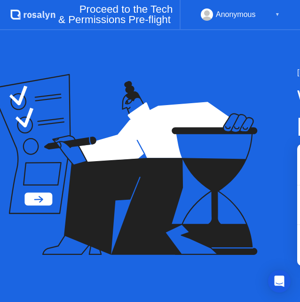
drag, startPoint x: 205, startPoint y: 300, endPoint x: 218, endPoint y: 300, distance: 12.2
click at [218, 300] on div "[DATE] Welcome to [PERSON_NAME] Exam F5CAB1 - BIG-IP Administration Install, In…" at bounding box center [150, 166] width 300 height 272
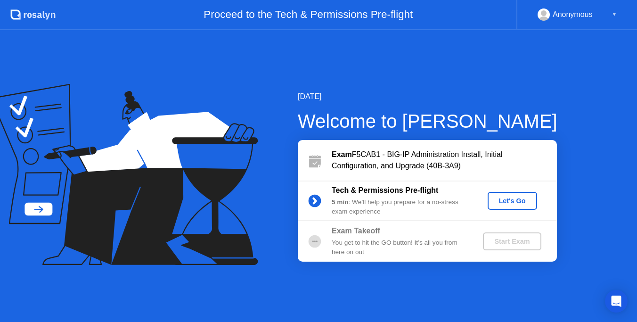
click at [316, 202] on icon at bounding box center [314, 200] width 2 height 5
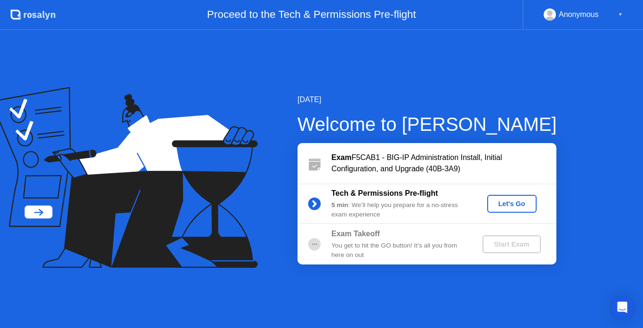
click at [520, 204] on div "Let's Go" at bounding box center [512, 204] width 42 height 8
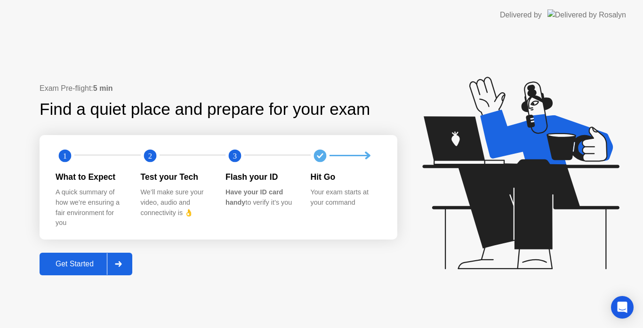
click at [81, 261] on div "Get Started" at bounding box center [74, 264] width 65 height 8
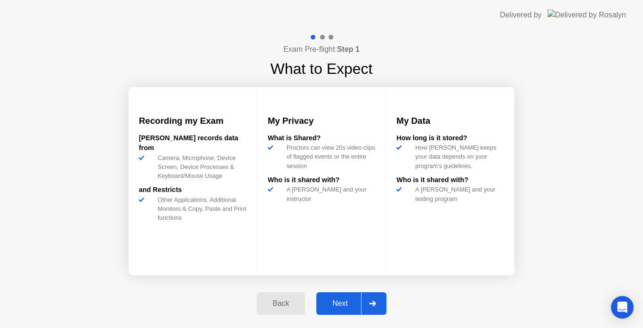
click at [350, 308] on div "Next" at bounding box center [340, 304] width 42 height 8
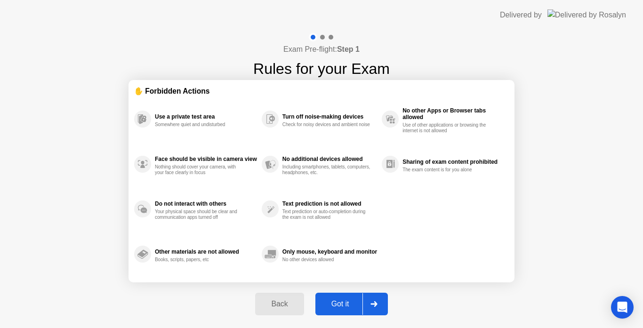
click at [352, 300] on div "Got it" at bounding box center [340, 304] width 44 height 8
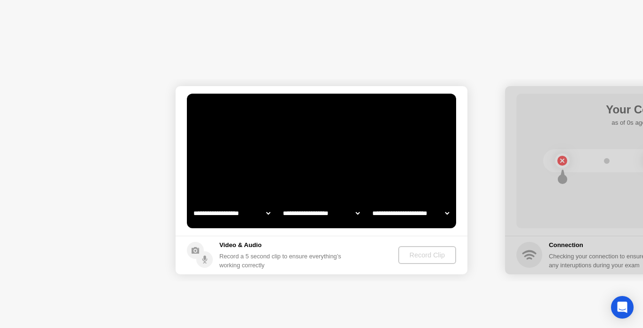
select select "**********"
select select "*******"
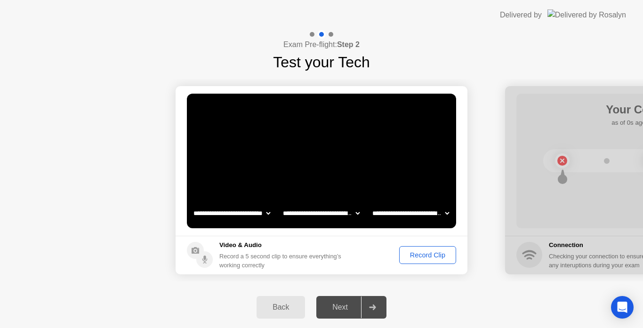
click at [248, 261] on div "Record a 5 second clip to ensure everything’s working correctly" at bounding box center [282, 261] width 126 height 18
click at [423, 256] on div "Record Clip" at bounding box center [428, 255] width 50 height 8
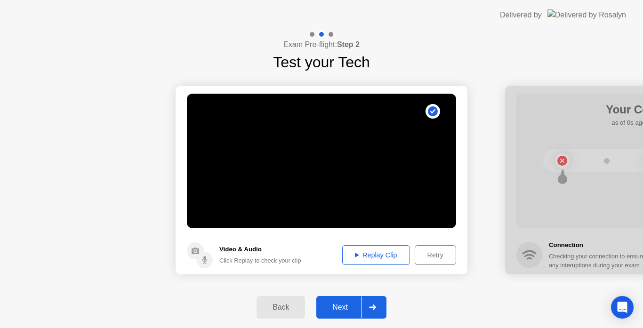
click at [343, 304] on div "Next" at bounding box center [340, 307] width 42 height 8
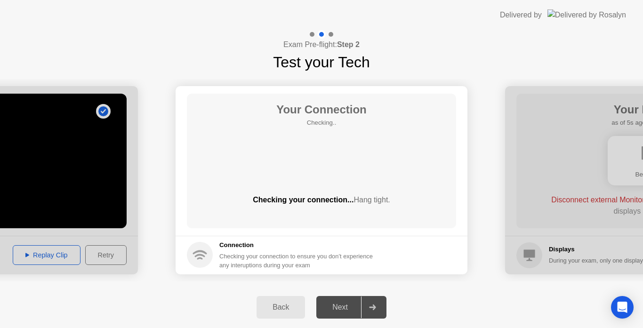
click at [346, 232] on main "Your Connection Checking.. Checking your connection... Hang tight." at bounding box center [322, 161] width 292 height 150
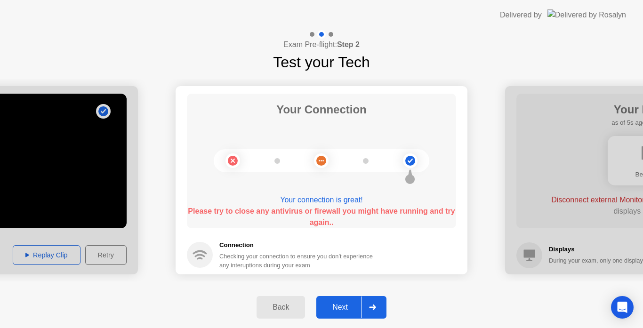
click at [344, 304] on div "Next" at bounding box center [340, 307] width 42 height 8
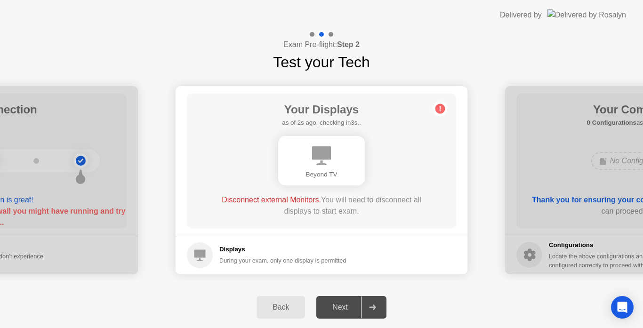
click at [372, 216] on div "Disconnect external Monitors. You will need to disconnect all displays to start…" at bounding box center [322, 205] width 216 height 23
click at [438, 111] on circle at bounding box center [441, 109] width 10 height 10
click at [233, 256] on div "Displays During your exam, only one display is permitted" at bounding box center [282, 255] width 127 height 20
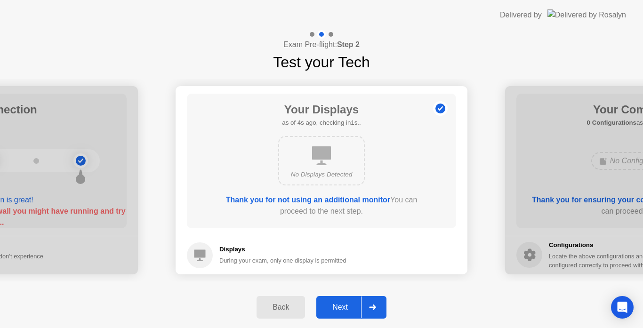
click at [274, 311] on div "Back" at bounding box center [280, 307] width 43 height 8
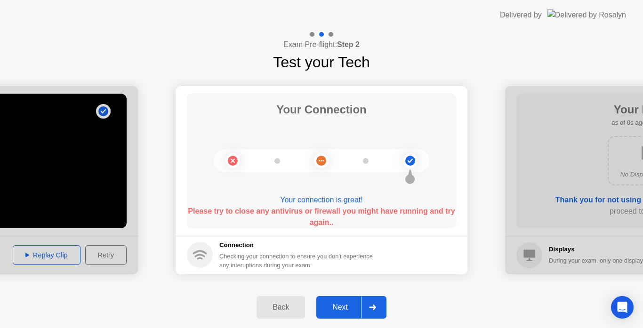
click at [274, 311] on div "Back" at bounding box center [280, 307] width 43 height 8
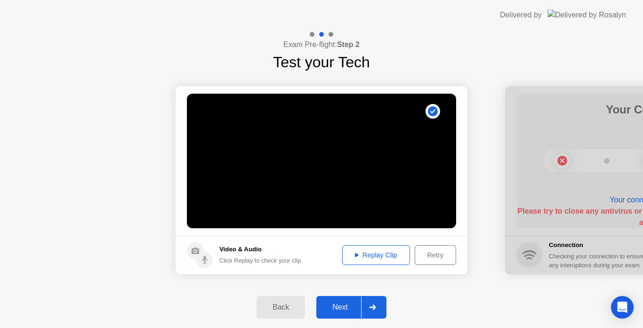
click at [447, 256] on div "Retry" at bounding box center [435, 255] width 35 height 8
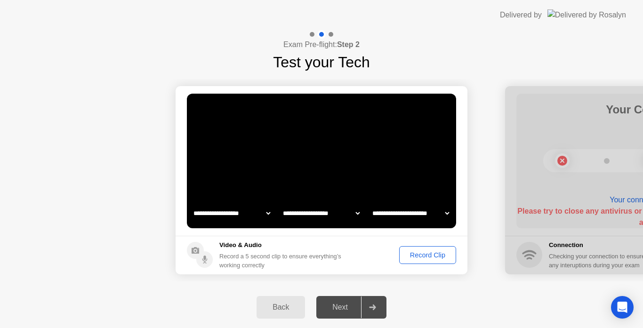
click at [433, 258] on div "Record Clip" at bounding box center [428, 255] width 50 height 8
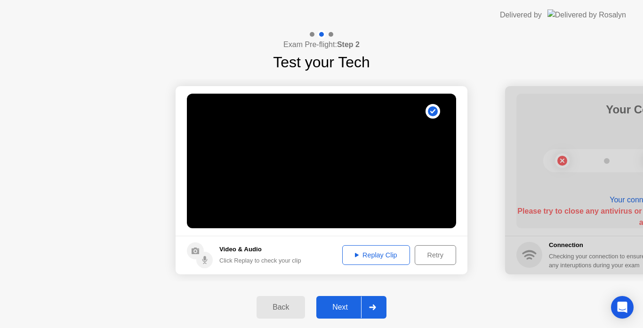
click at [433, 258] on div "Retry" at bounding box center [435, 255] width 35 height 8
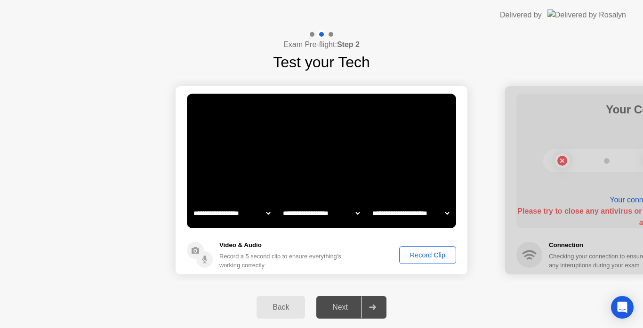
click at [432, 256] on div "Record Clip" at bounding box center [428, 255] width 50 height 8
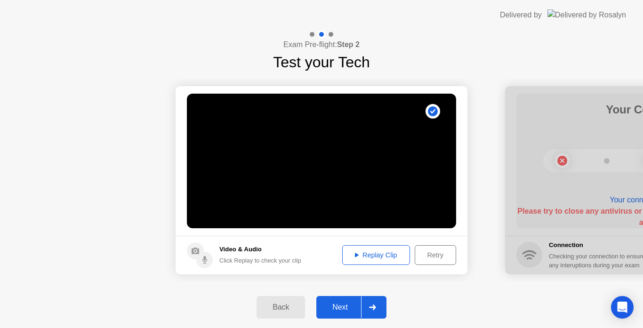
click at [426, 259] on div "Retry" at bounding box center [435, 255] width 35 height 8
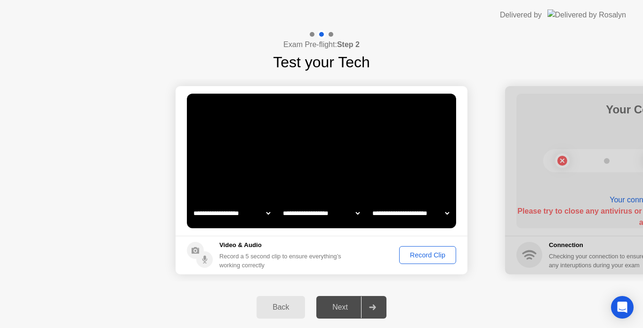
click at [426, 259] on div "Record Clip" at bounding box center [428, 255] width 50 height 8
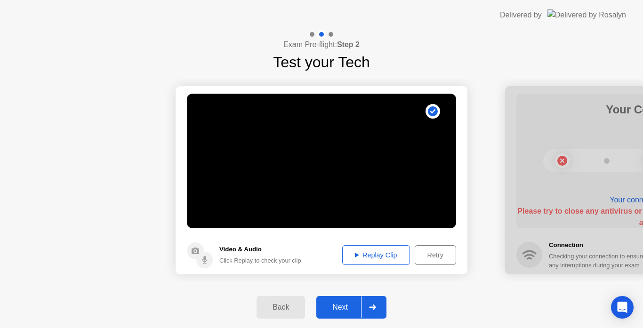
click at [348, 310] on div "Next" at bounding box center [340, 307] width 42 height 8
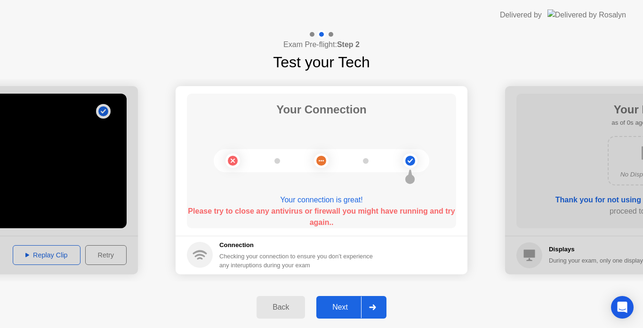
click at [339, 309] on div "Next" at bounding box center [340, 307] width 42 height 8
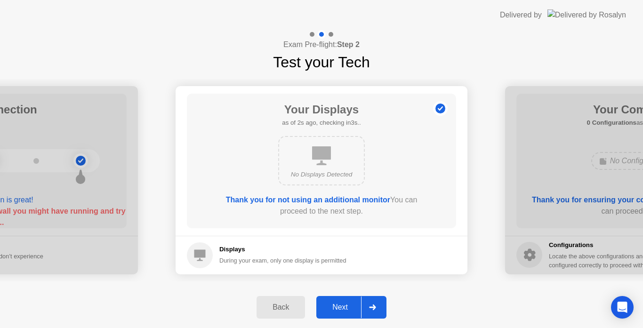
click at [338, 309] on div "Next" at bounding box center [340, 307] width 42 height 8
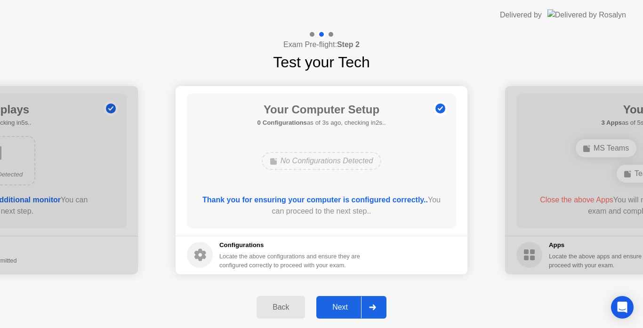
click at [338, 309] on div "Next" at bounding box center [340, 307] width 42 height 8
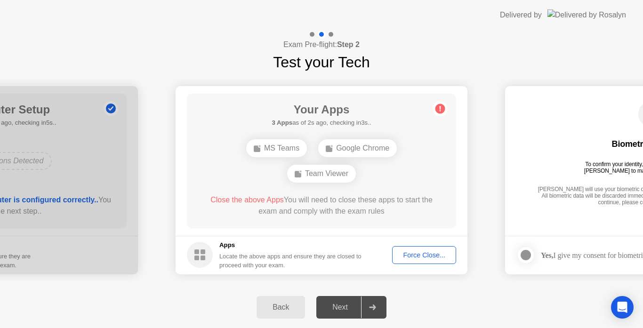
click at [439, 254] on div "Force Close..." at bounding box center [424, 255] width 57 height 8
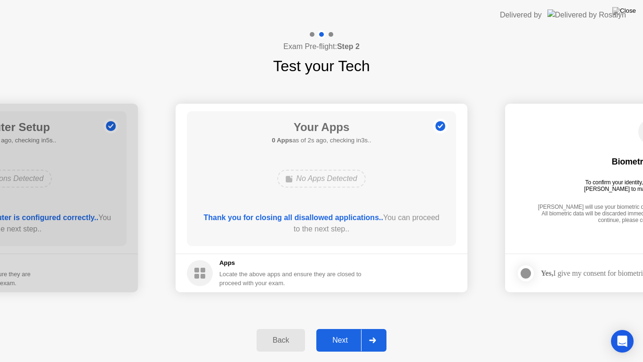
click at [336, 328] on div "Next" at bounding box center [340, 340] width 42 height 8
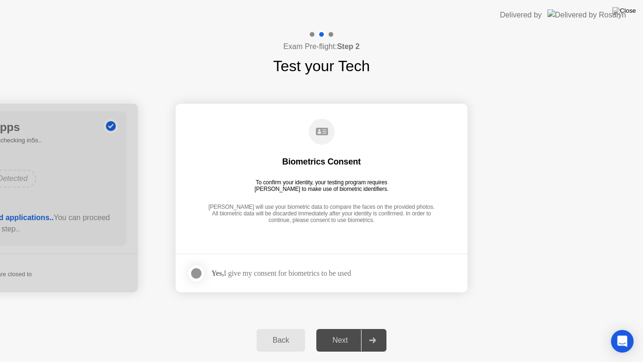
click at [348, 328] on div "Next" at bounding box center [340, 340] width 42 height 8
click at [243, 274] on div "Yes, I give my consent for biometrics to be used" at bounding box center [281, 272] width 140 height 9
click at [195, 274] on div at bounding box center [196, 272] width 11 height 11
click at [195, 274] on icon at bounding box center [197, 273] width 6 height 5
click at [195, 274] on div at bounding box center [196, 272] width 11 height 11
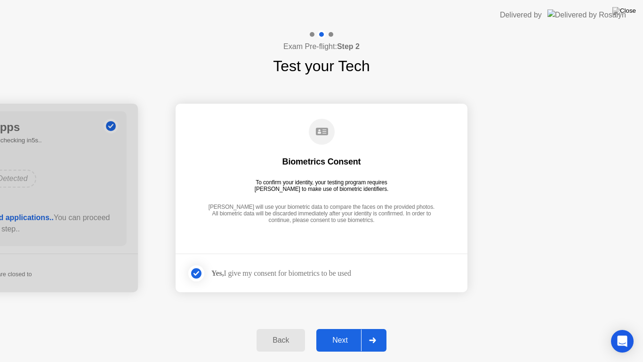
click at [345, 328] on div "Next" at bounding box center [340, 340] width 42 height 8
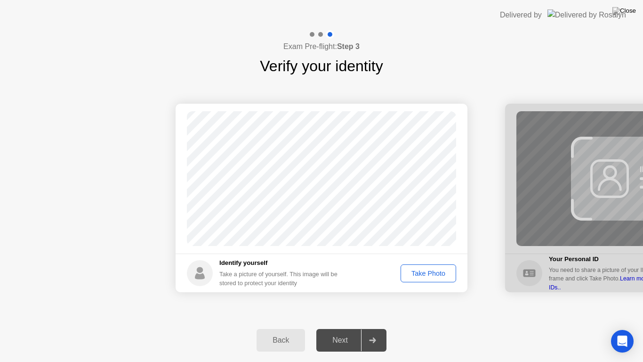
click at [435, 275] on div "Take Photo" at bounding box center [428, 273] width 49 height 8
click at [435, 275] on div "Retake" at bounding box center [434, 273] width 37 height 8
click at [435, 275] on div "Take Photo" at bounding box center [428, 273] width 49 height 8
click at [437, 271] on div "Retake" at bounding box center [434, 273] width 37 height 8
click at [437, 271] on div "Take Photo" at bounding box center [428, 273] width 49 height 8
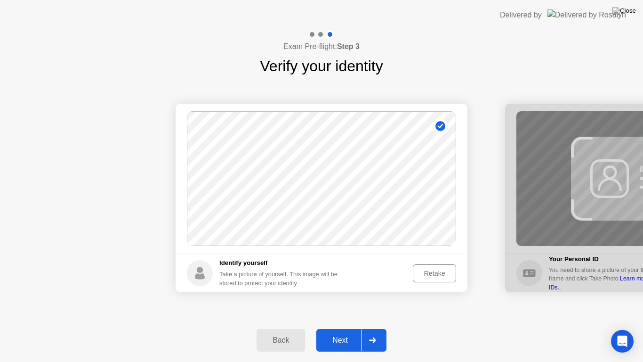
click at [356, 328] on div "Next" at bounding box center [340, 340] width 42 height 8
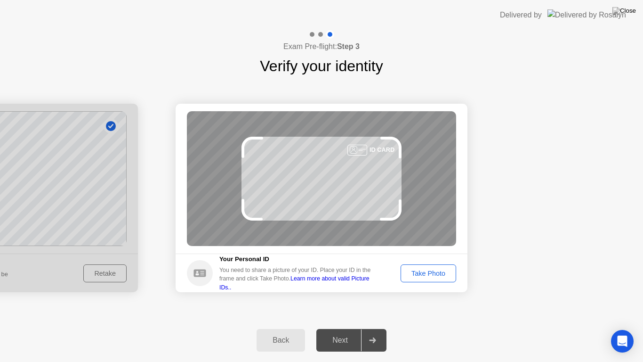
click at [432, 275] on div "Take Photo" at bounding box center [428, 273] width 49 height 8
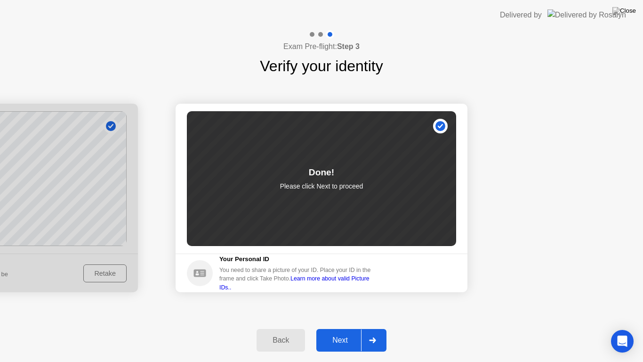
click at [347, 328] on div "Next" at bounding box center [340, 340] width 42 height 8
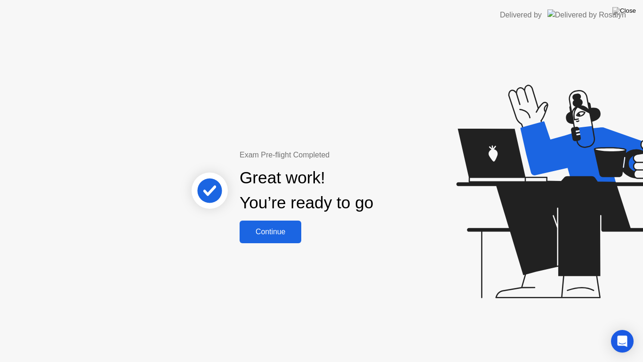
click at [284, 234] on div "Continue" at bounding box center [271, 231] width 56 height 8
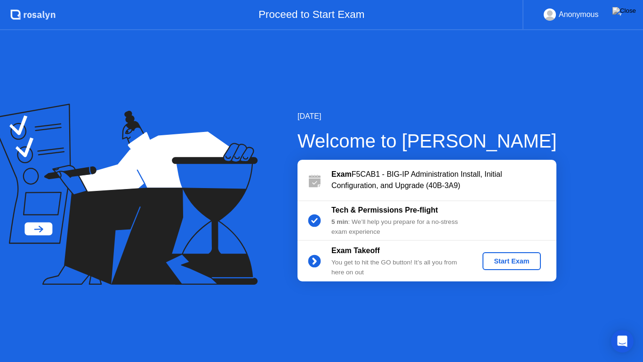
click at [510, 262] on div "Start Exam" at bounding box center [511, 261] width 50 height 8
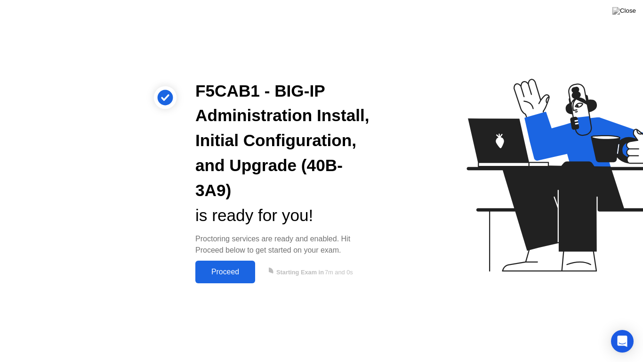
click at [229, 267] on div "Proceed" at bounding box center [225, 271] width 54 height 8
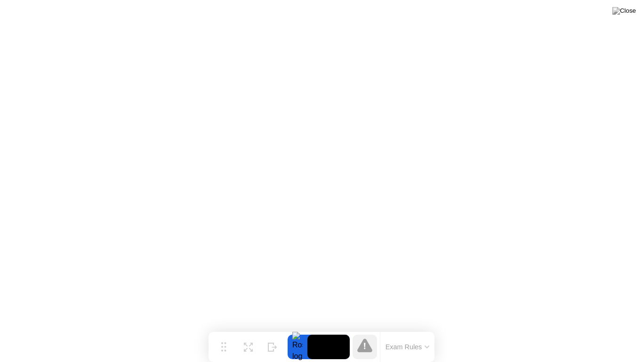
click at [419, 328] on button "Exam Rules" at bounding box center [408, 346] width 50 height 8
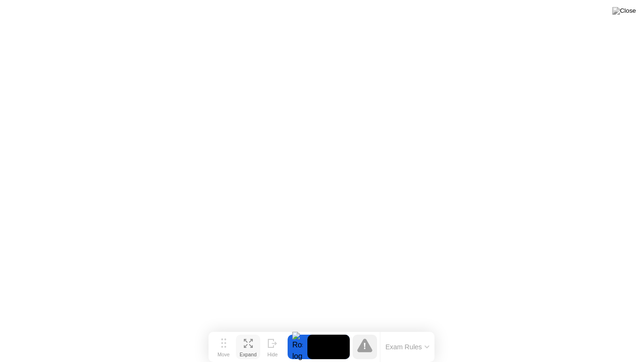
click at [243, 328] on button "Expand" at bounding box center [248, 346] width 24 height 24
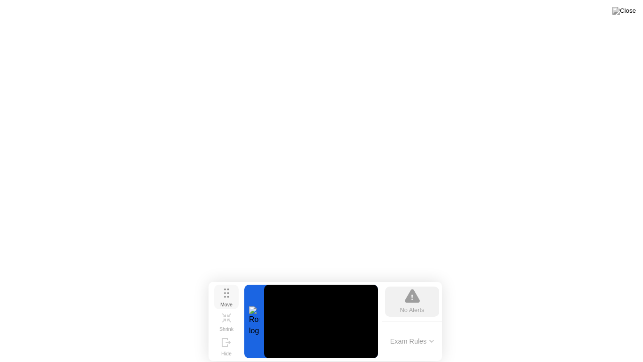
click at [227, 295] on icon at bounding box center [226, 292] width 5 height 9
click at [421, 328] on button "Exam Rules" at bounding box center [413, 341] width 50 height 8
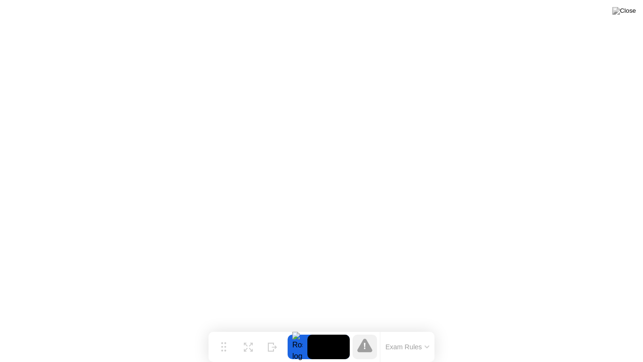
click at [431, 328] on button "Exam Rules" at bounding box center [408, 346] width 50 height 8
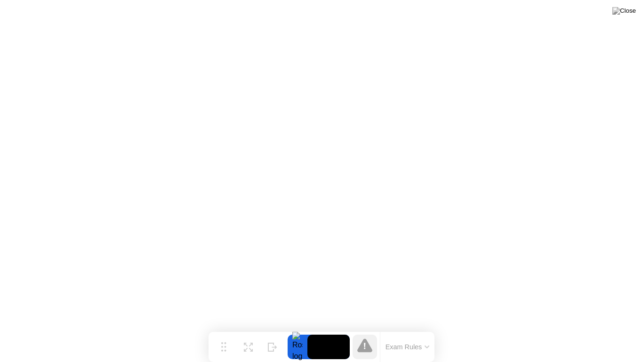
click at [322, 328] on video at bounding box center [329, 346] width 42 height 24
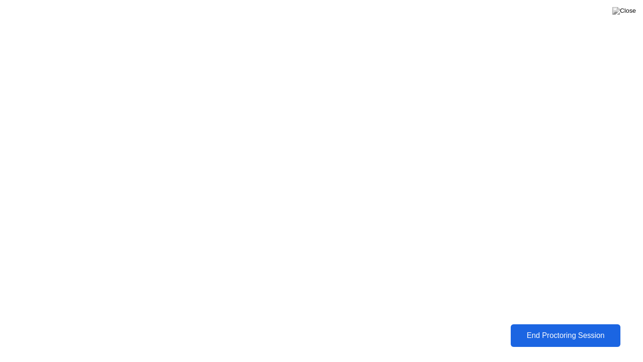
click at [566, 328] on button "End Proctoring Session" at bounding box center [565, 335] width 110 height 23
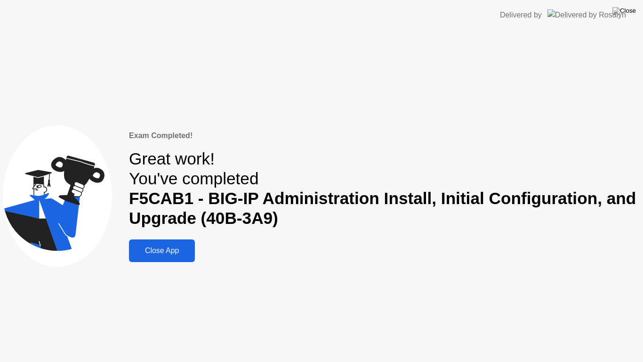
click at [170, 255] on div "Close App" at bounding box center [162, 250] width 60 height 8
